Goal: Find specific page/section: Find specific page/section

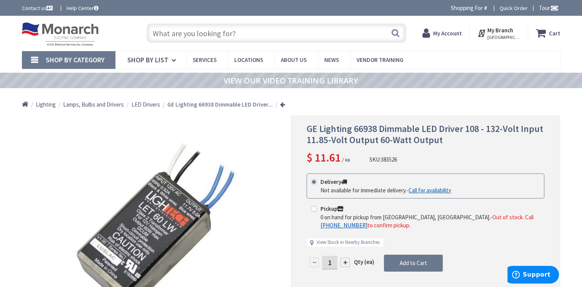
click at [161, 32] on input "text" at bounding box center [277, 32] width 260 height 19
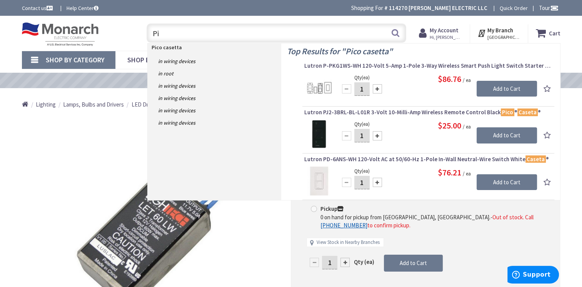
type input "P"
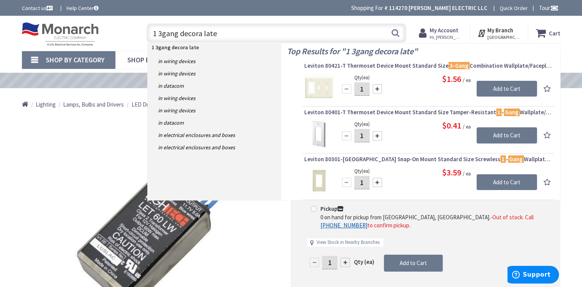
click at [156, 32] on input "1 3gang decora late" at bounding box center [277, 32] width 260 height 19
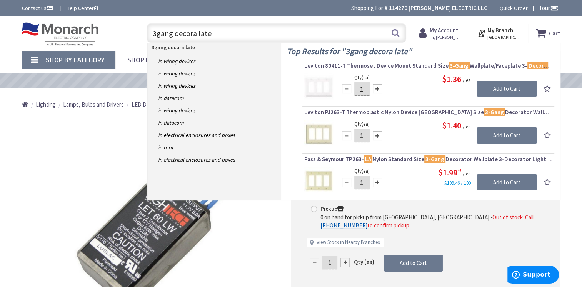
click at [221, 35] on input "3gang decora late" at bounding box center [277, 32] width 260 height 19
type input "3"
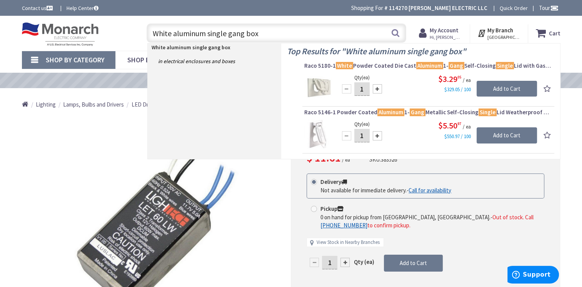
click at [174, 34] on input "White aluminum single gang box" at bounding box center [277, 32] width 260 height 19
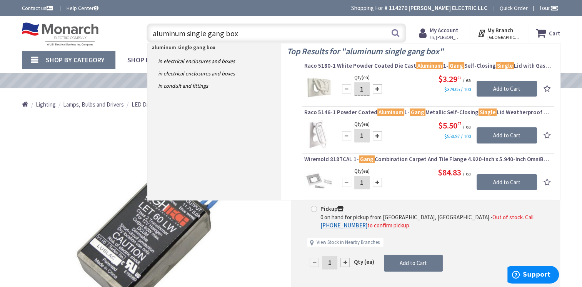
click at [207, 36] on input "aluminum single gang box" at bounding box center [277, 32] width 260 height 19
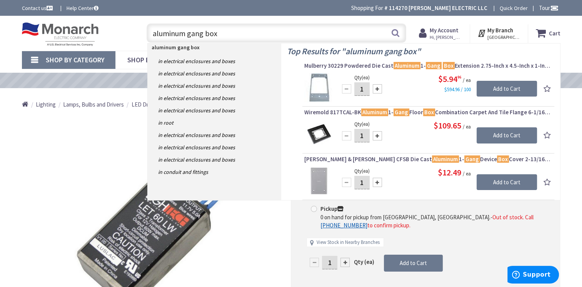
click at [203, 33] on input "aluminum gang box" at bounding box center [277, 32] width 260 height 19
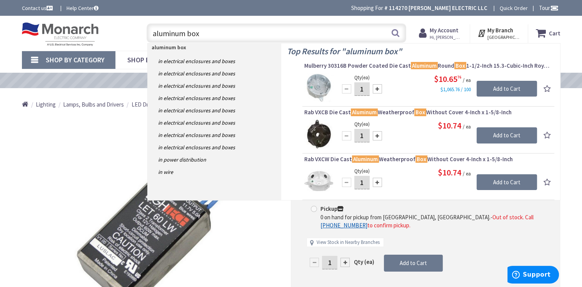
click at [208, 34] on input "aluminum box" at bounding box center [277, 32] width 260 height 19
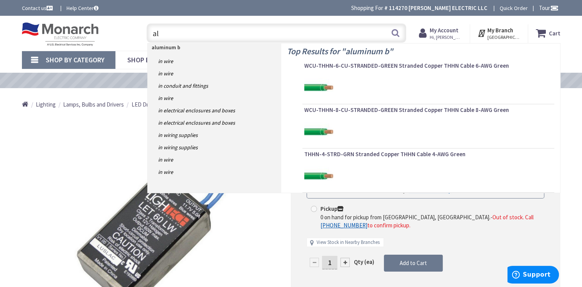
type input "a"
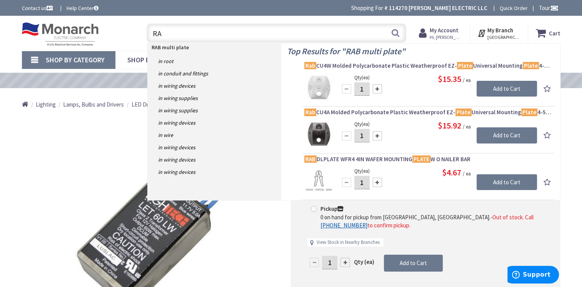
type input "R"
